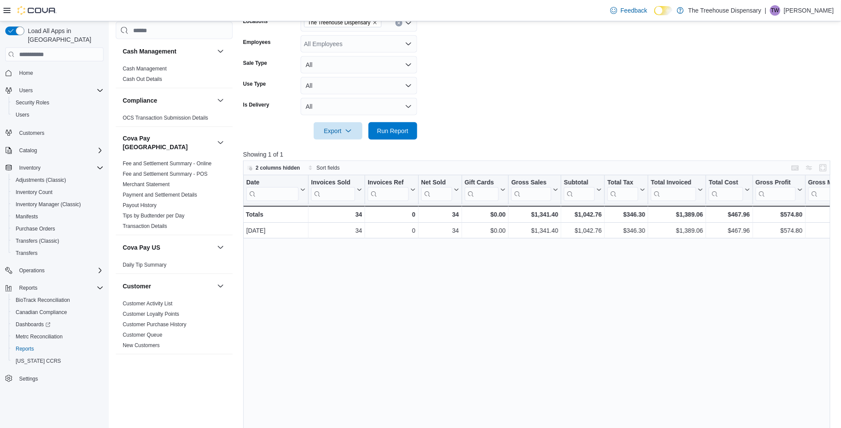
scroll to position [244, 0]
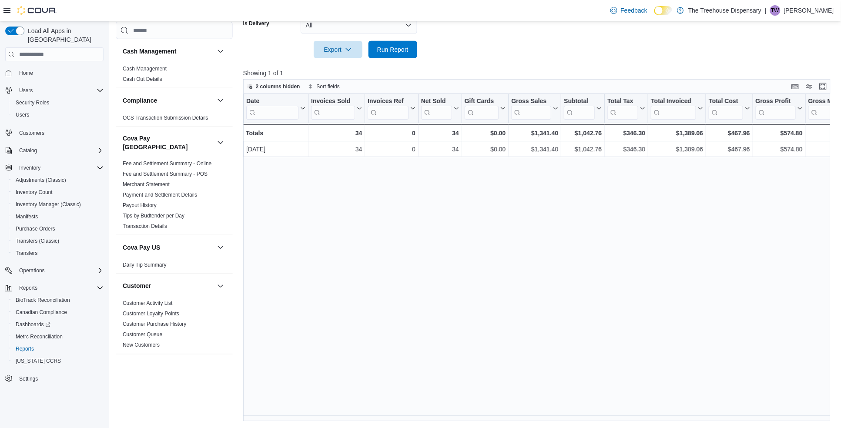
drag, startPoint x: 336, startPoint y: 415, endPoint x: 352, endPoint y: 412, distance: 16.8
click at [352, 412] on div "Date Click to view column header actions Invoices Sold Click to view column hea…" at bounding box center [540, 258] width 594 height 328
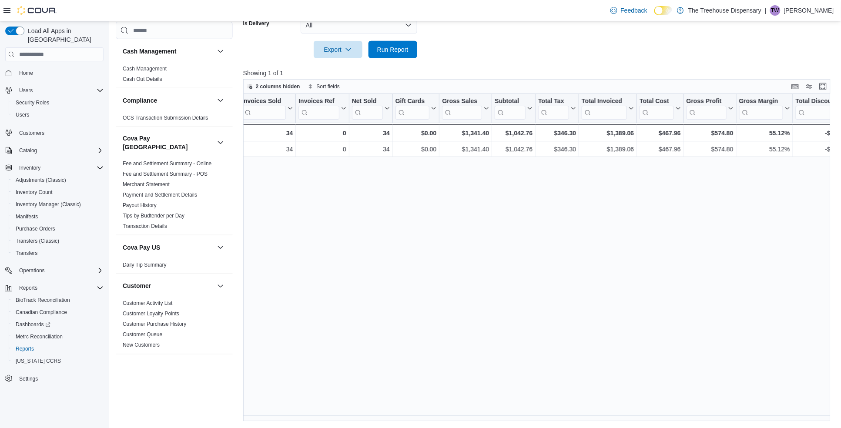
scroll to position [0, 0]
